Goal: Information Seeking & Learning: Learn about a topic

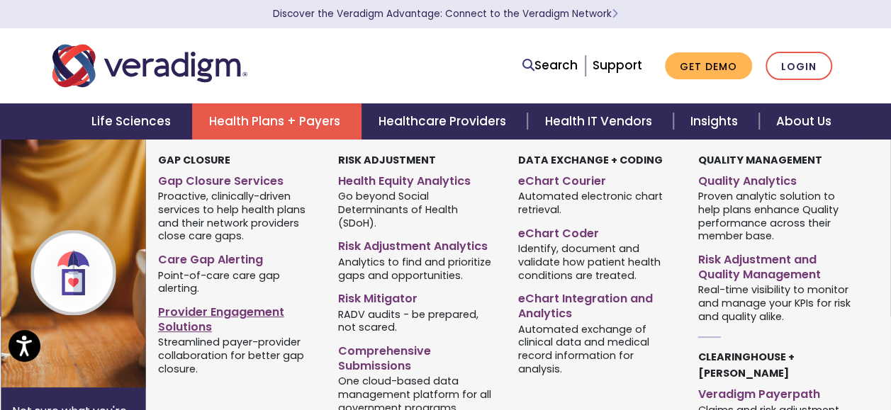
click at [264, 315] on link "Provider Engagement Solutions" at bounding box center [237, 317] width 159 height 35
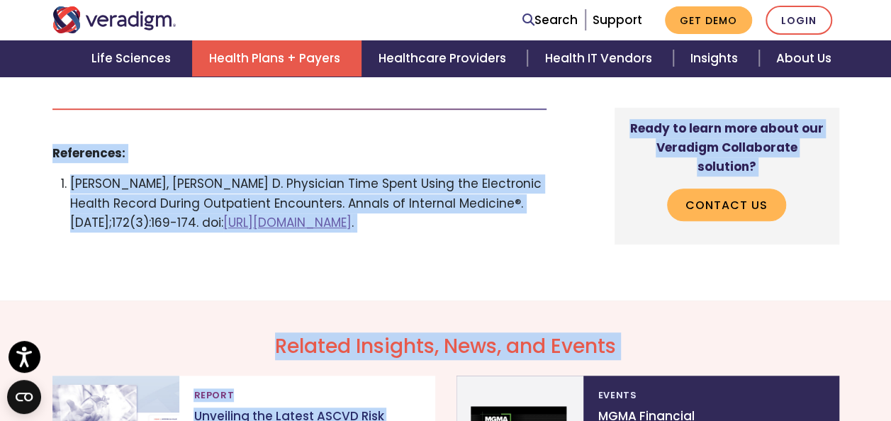
scroll to position [3048, 0]
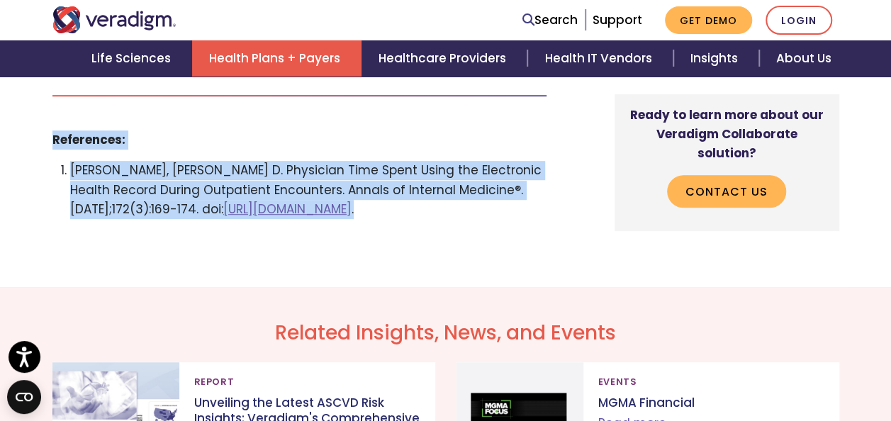
drag, startPoint x: 34, startPoint y: 169, endPoint x: 514, endPoint y: 161, distance: 480.0
copy div "Communicate more efficiently with providers via consolidated alerts for risk ad…"
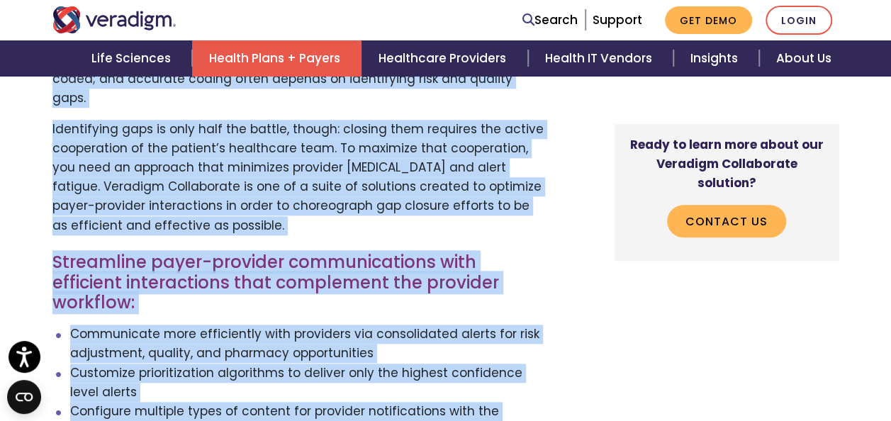
scroll to position [496, 0]
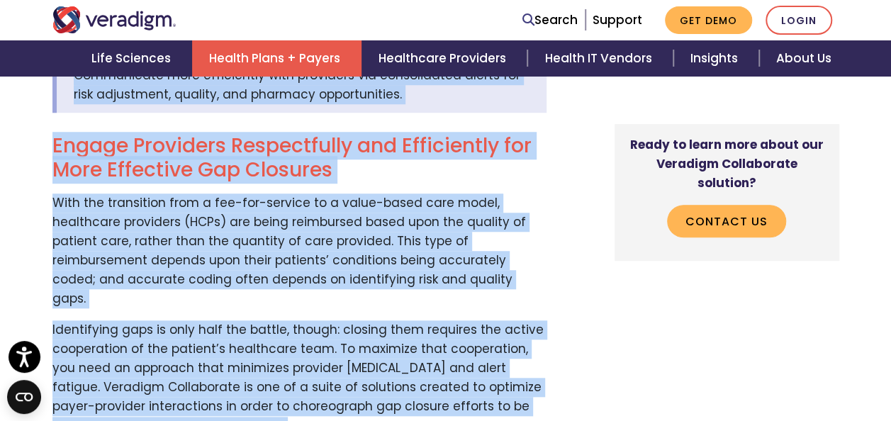
click at [257, 59] on link "Health Plans + Payers" at bounding box center [276, 58] width 169 height 36
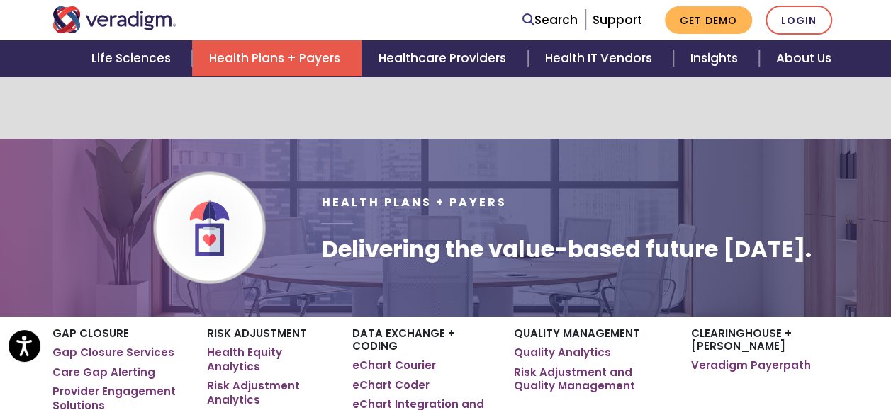
scroll to position [213, 0]
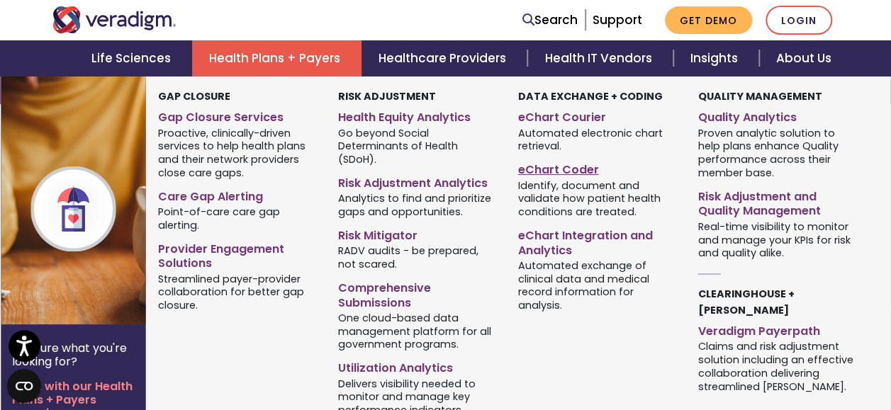
click at [559, 167] on link "eChart Coder" at bounding box center [597, 167] width 159 height 21
click at [554, 172] on link "eChart Coder" at bounding box center [597, 167] width 159 height 21
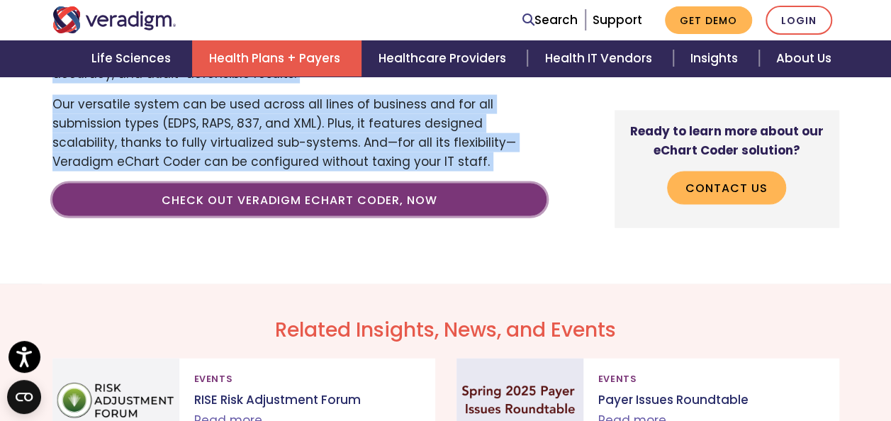
scroll to position [1367, 0]
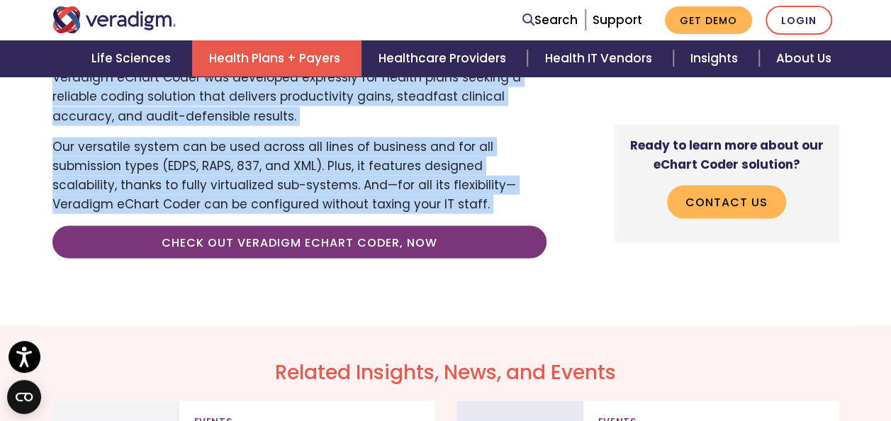
drag, startPoint x: 79, startPoint y: 174, endPoint x: 551, endPoint y: 218, distance: 473.5
copy div "dentify, document and validate how patient health conditions are treated. Optim…"
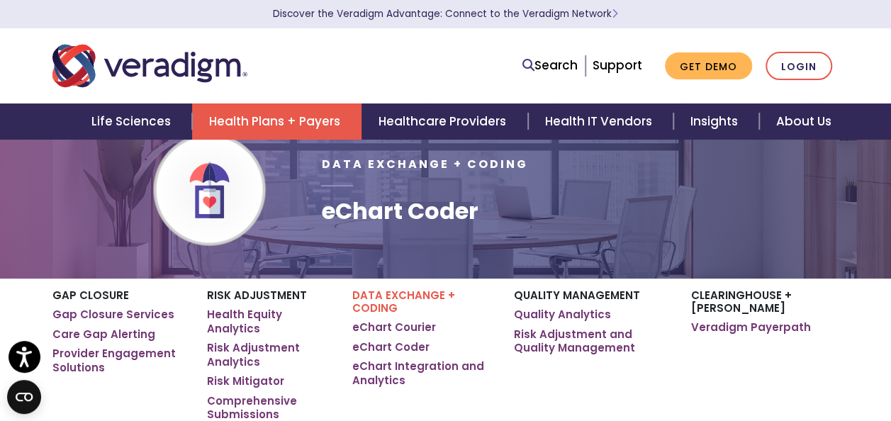
scroll to position [71, 0]
